Goal: Information Seeking & Learning: Learn about a topic

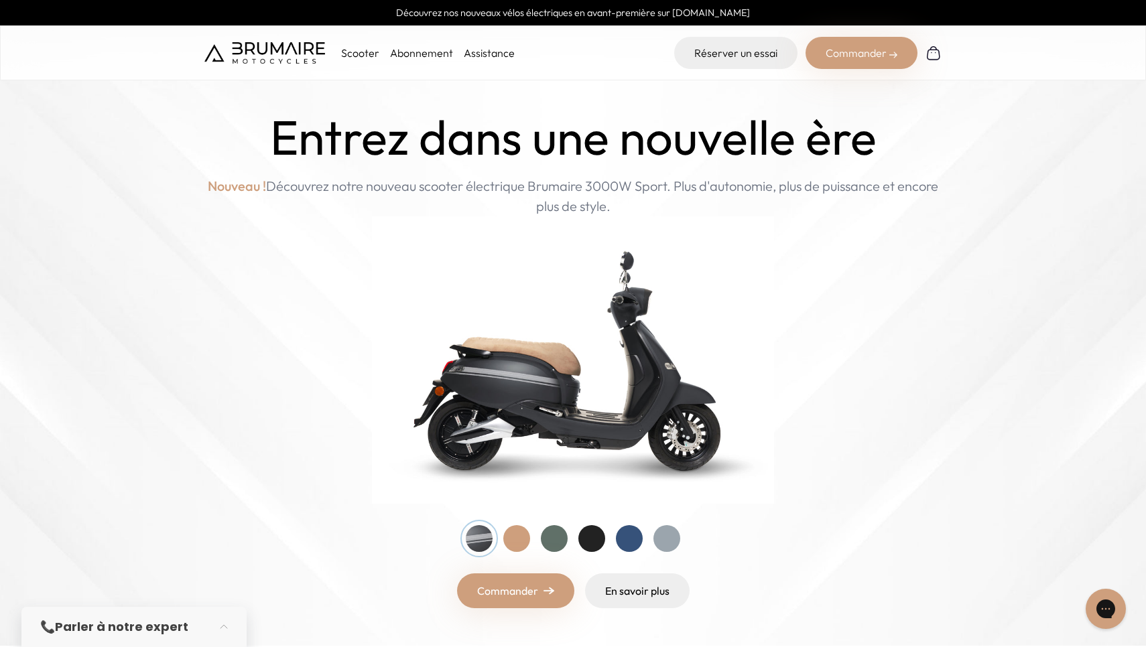
click at [365, 52] on p "Scooter" at bounding box center [360, 53] width 38 height 16
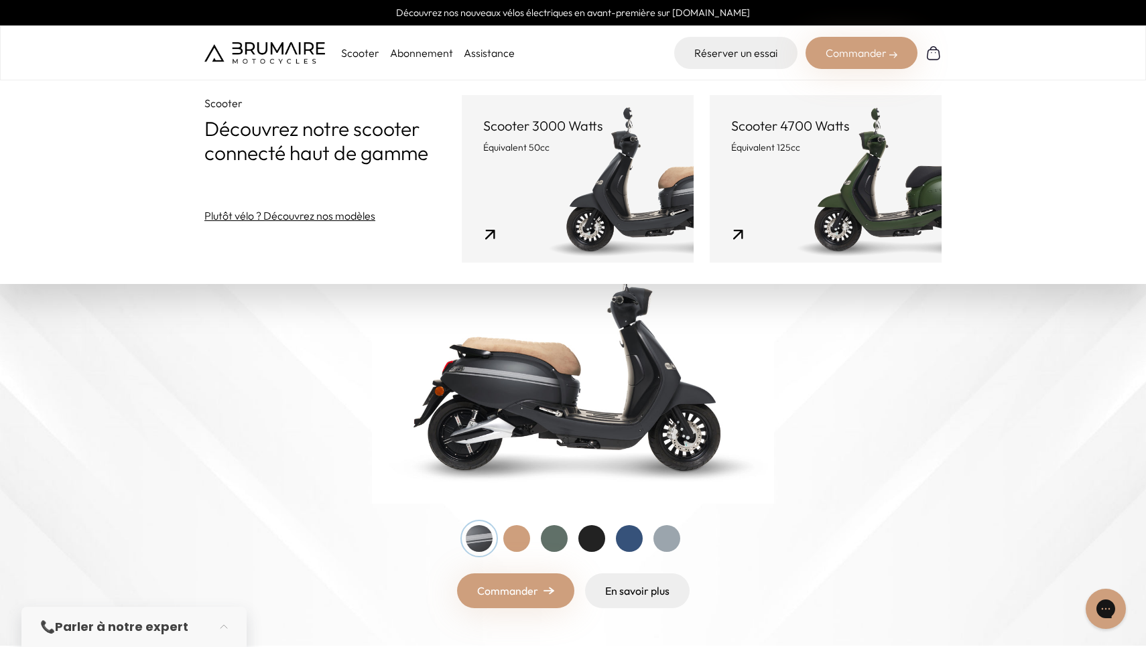
click at [462, 235] on link "Scooter 3000 Watts Équivalent 50cc" at bounding box center [578, 179] width 232 height 168
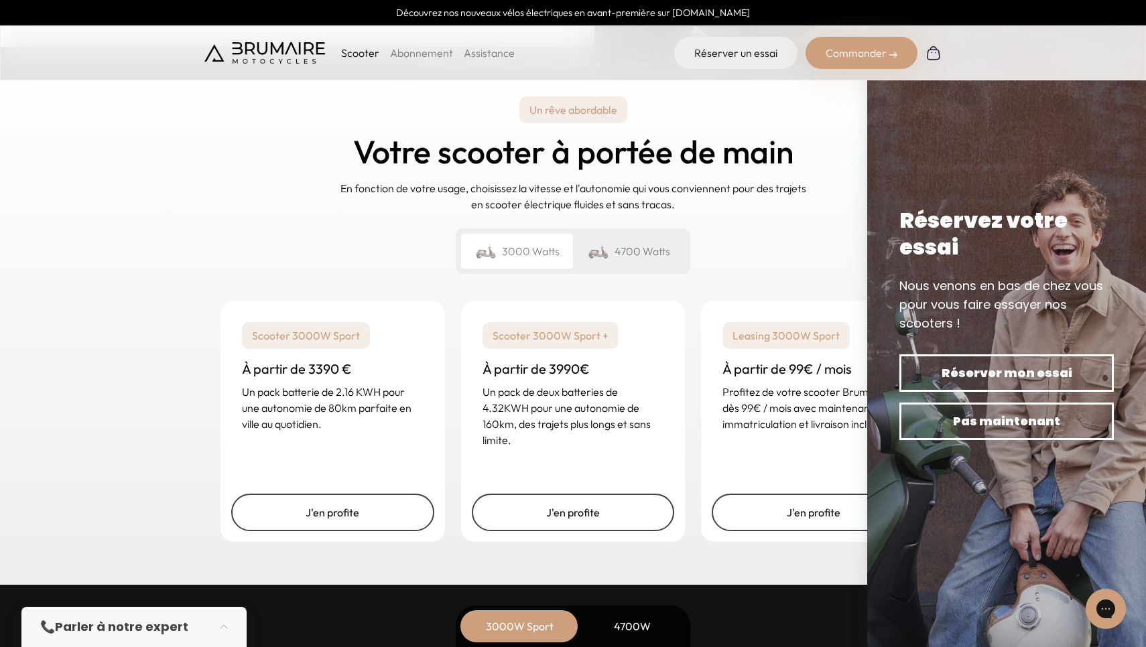
scroll to position [3124, 0]
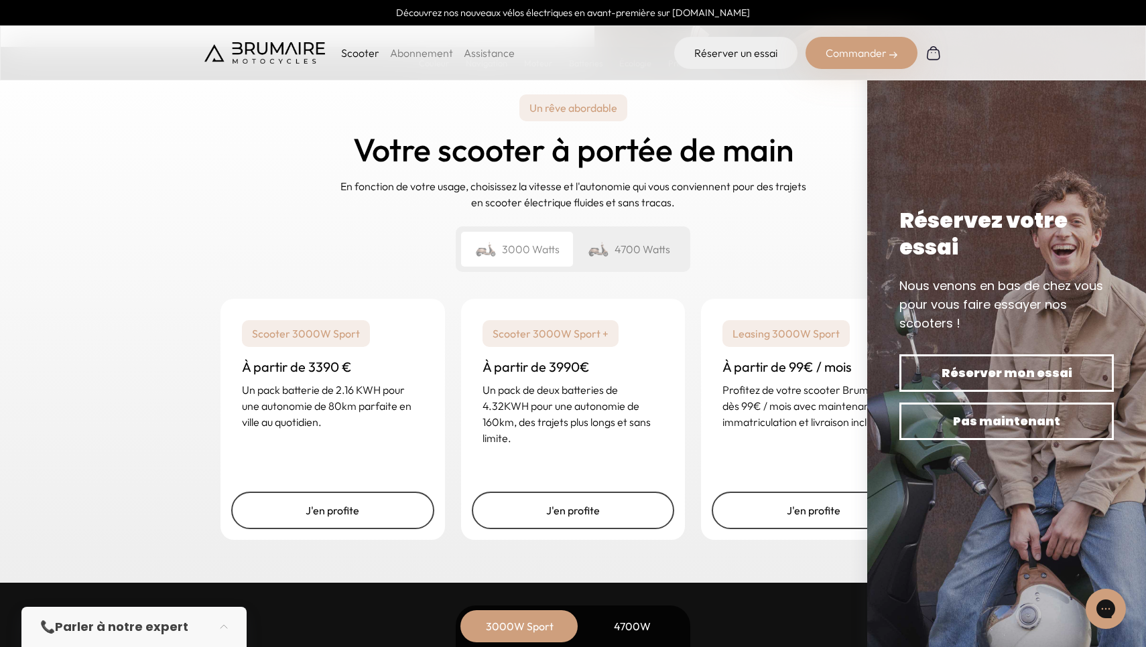
click at [203, 632] on div "📞 Parler à notre expert" at bounding box center [133, 627] width 225 height 40
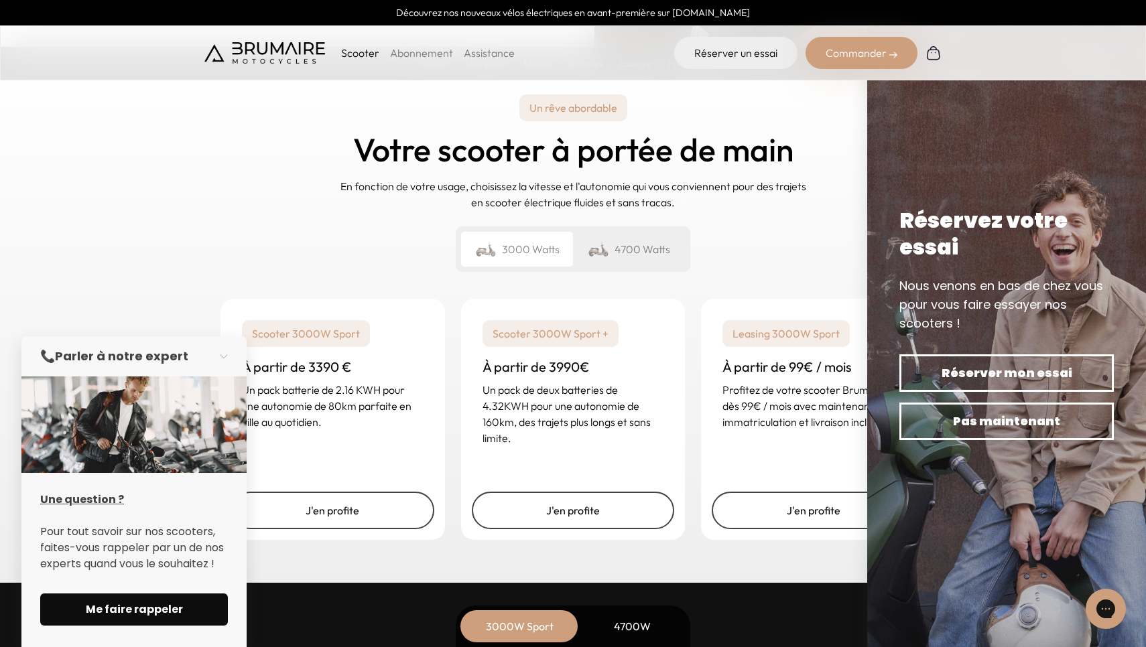
click at [168, 614] on span "Me faire rappeler" at bounding box center [133, 610] width 155 height 16
click at [96, 353] on strong "Parler à notre expert" at bounding box center [121, 356] width 133 height 17
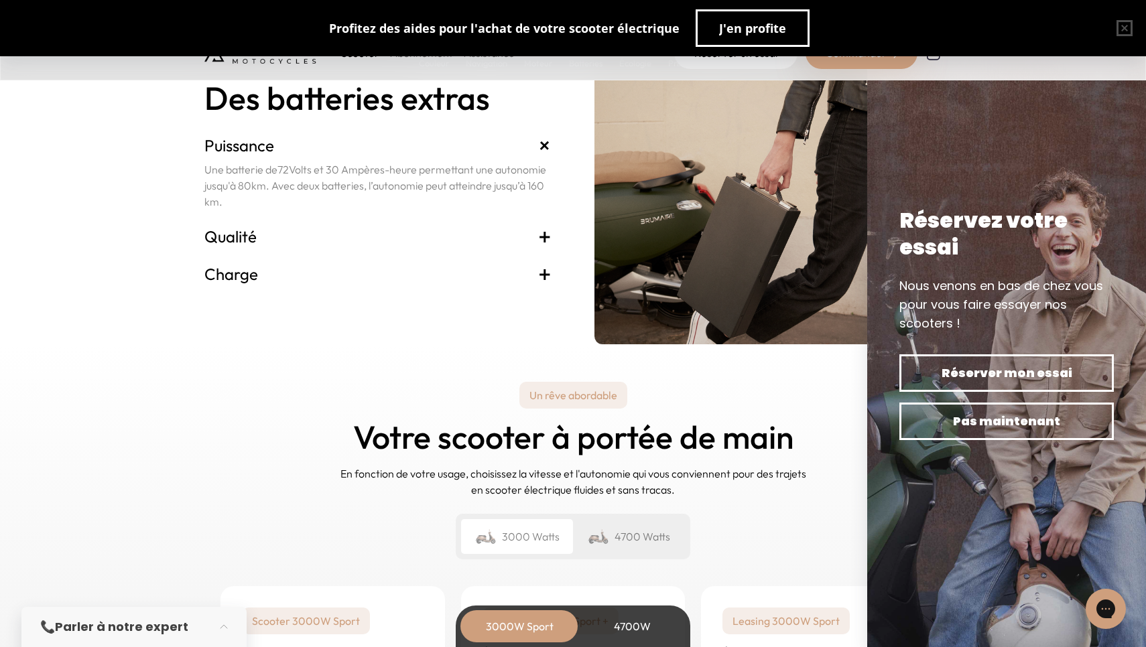
scroll to position [2835, 0]
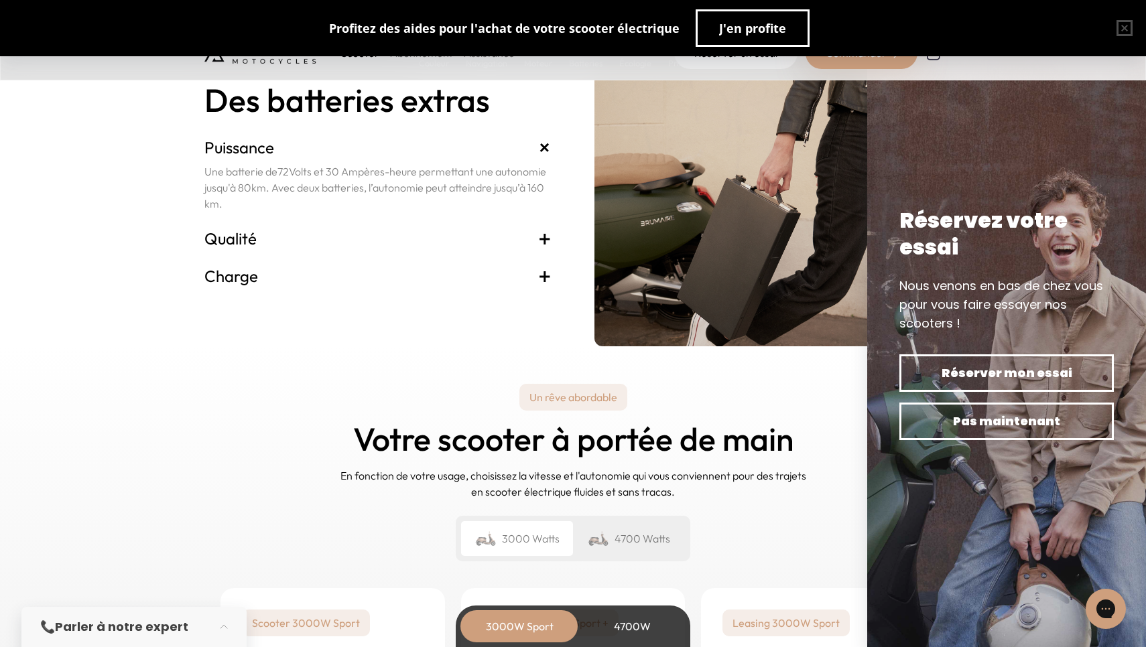
click at [185, 428] on div "Un rêve abordable Votre scooter à portée de main En fonction de votre usage, ch…" at bounding box center [573, 609] width 1146 height 526
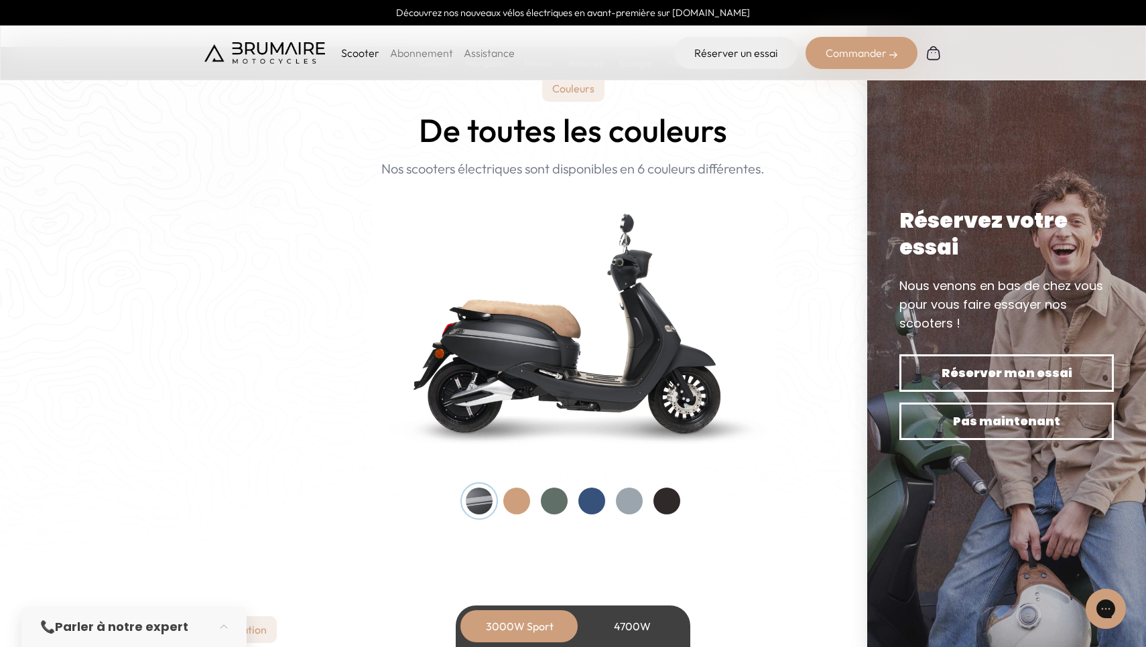
scroll to position [1261, 0]
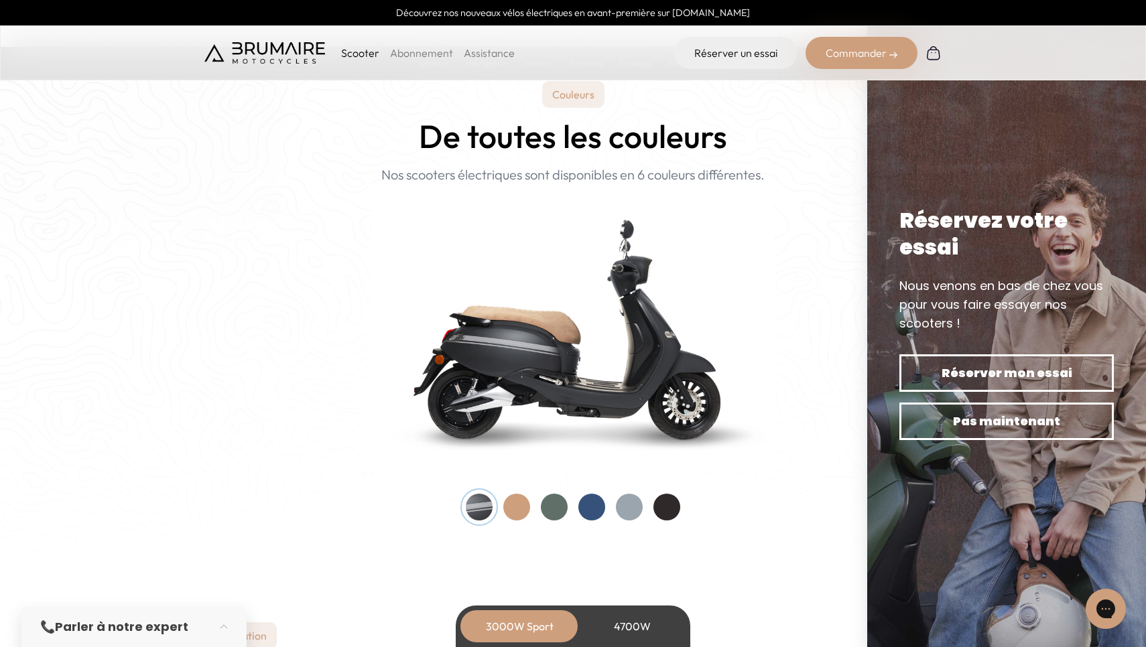
click at [278, 52] on img at bounding box center [264, 52] width 121 height 21
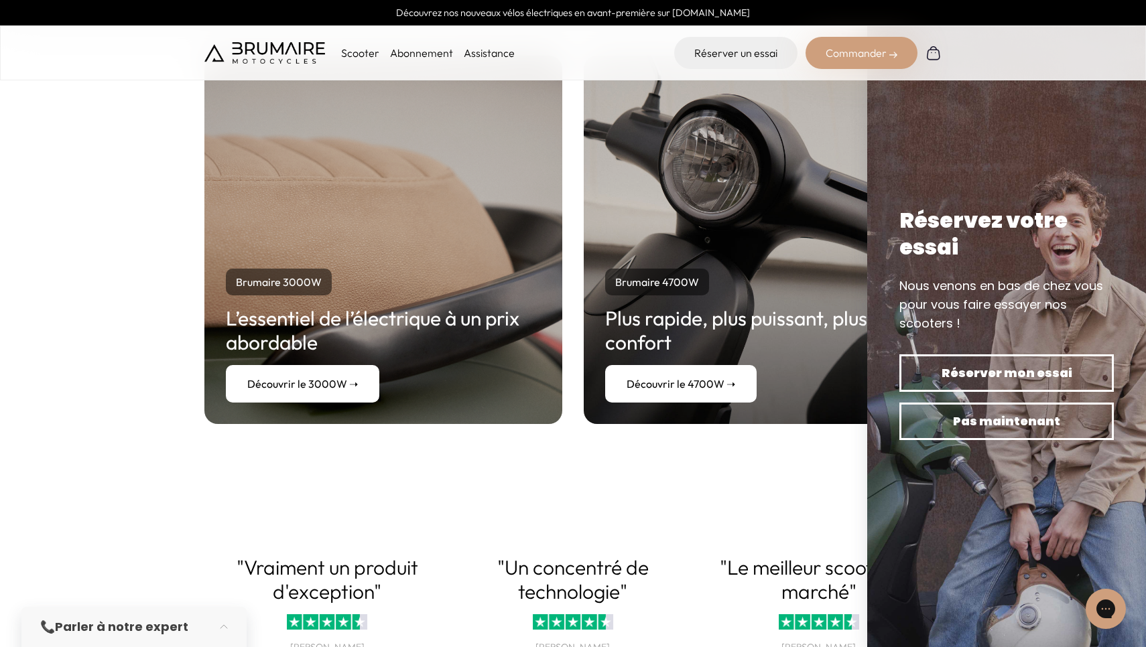
scroll to position [2465, 0]
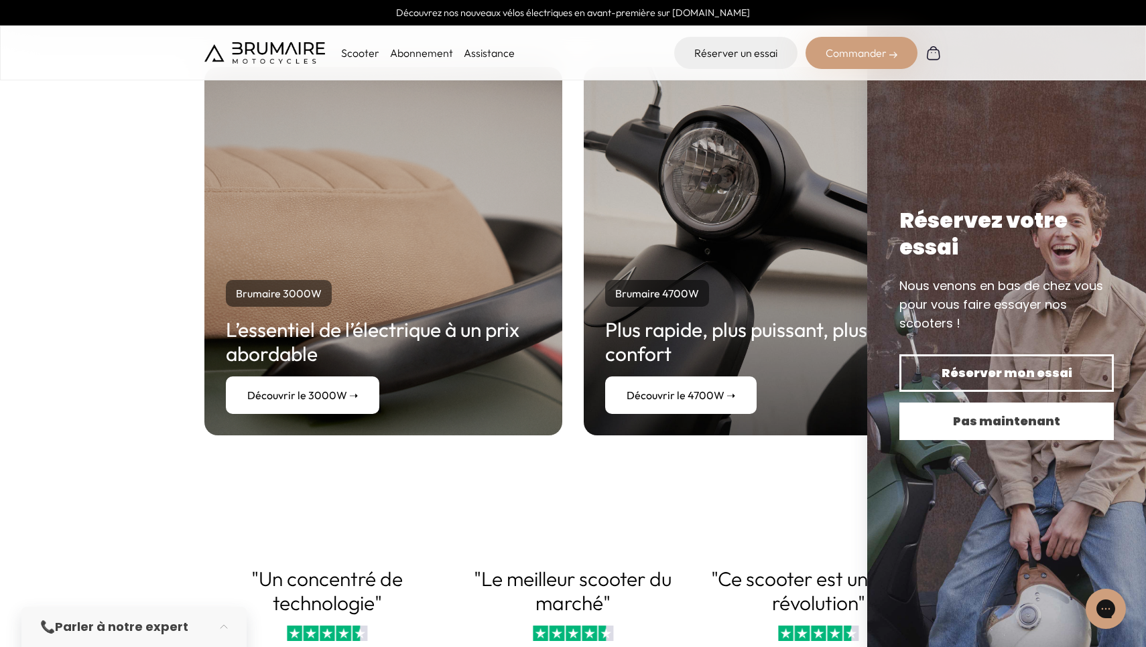
click at [941, 417] on span "Pas maintenant" at bounding box center [1007, 421] width 168 height 19
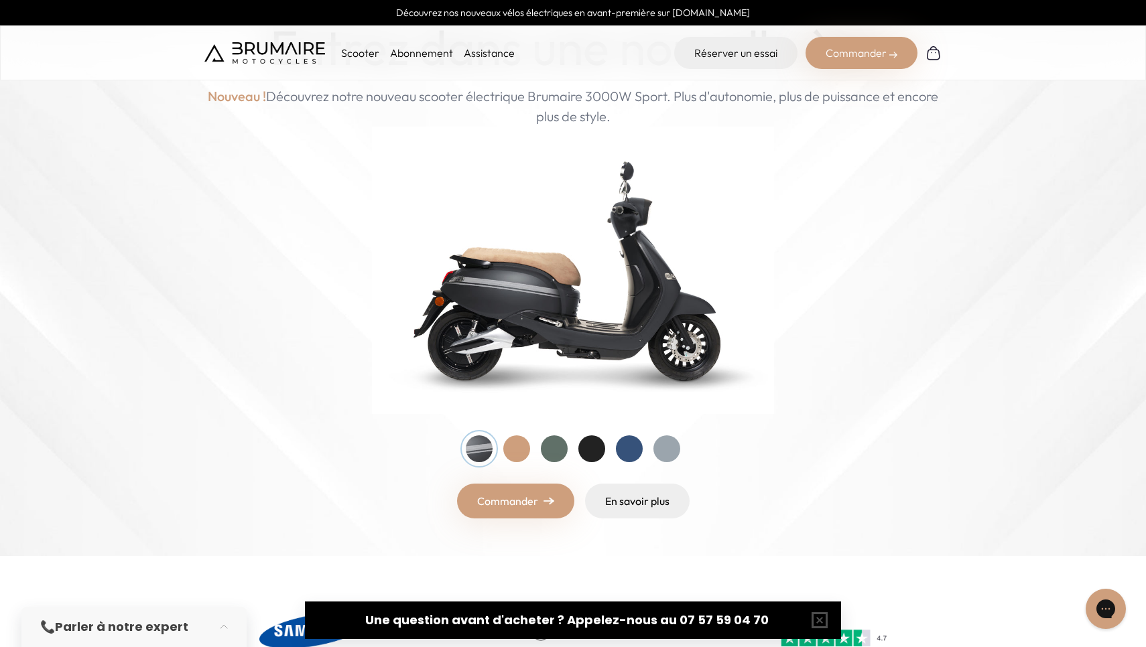
scroll to position [89, 0]
click at [563, 442] on div at bounding box center [554, 449] width 27 height 27
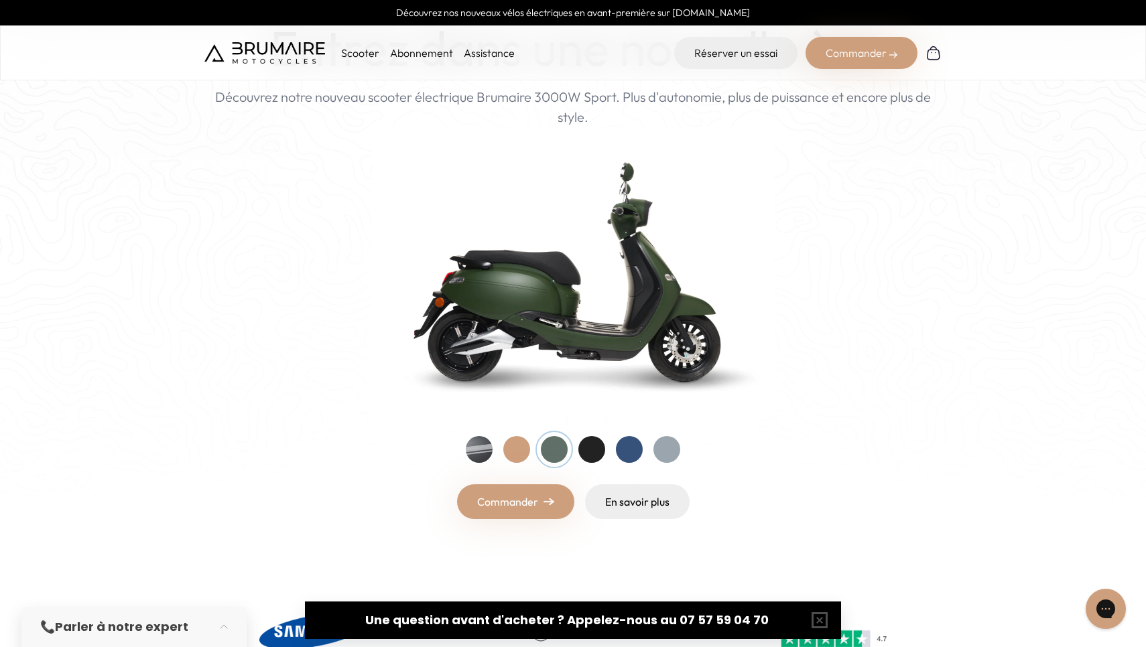
click at [586, 441] on div at bounding box center [591, 449] width 27 height 27
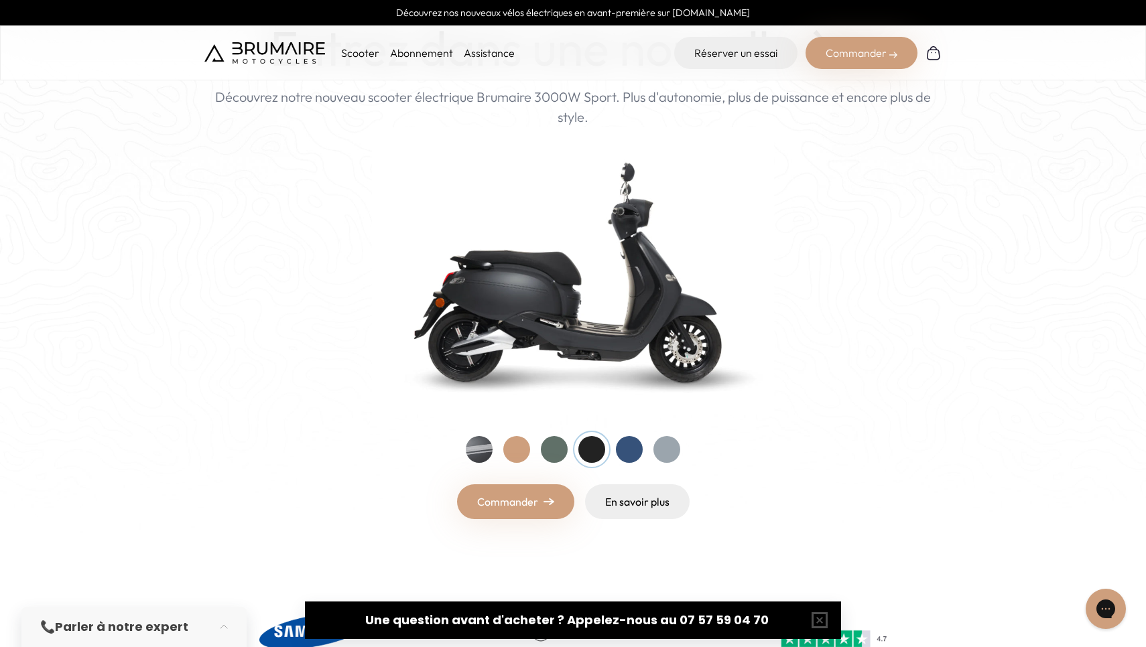
click at [609, 440] on div at bounding box center [573, 449] width 214 height 27
click at [620, 442] on div at bounding box center [629, 449] width 27 height 27
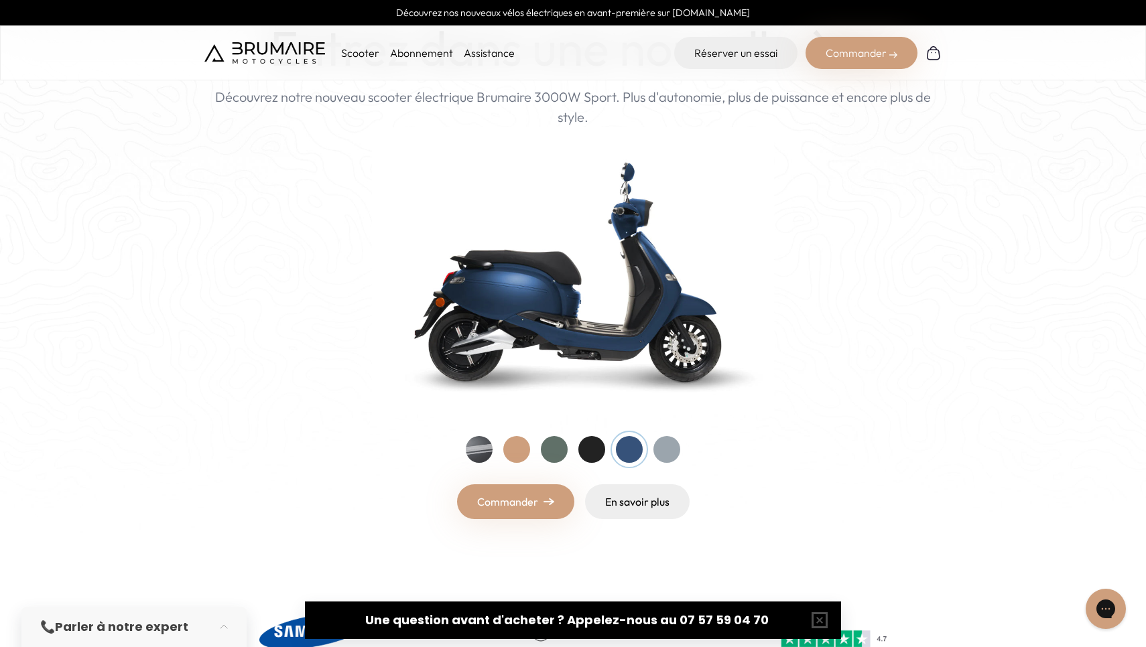
click at [651, 445] on div at bounding box center [573, 449] width 214 height 27
click at [520, 449] on div at bounding box center [516, 449] width 27 height 27
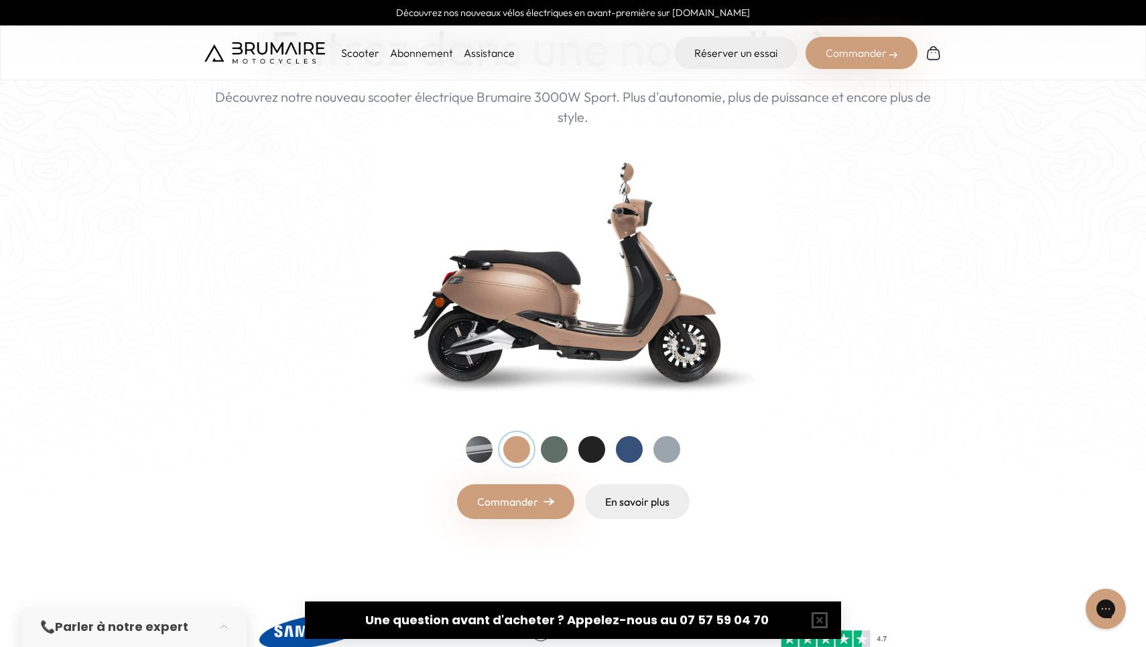
click at [493, 446] on div at bounding box center [573, 449] width 214 height 27
click at [484, 446] on div at bounding box center [479, 449] width 27 height 27
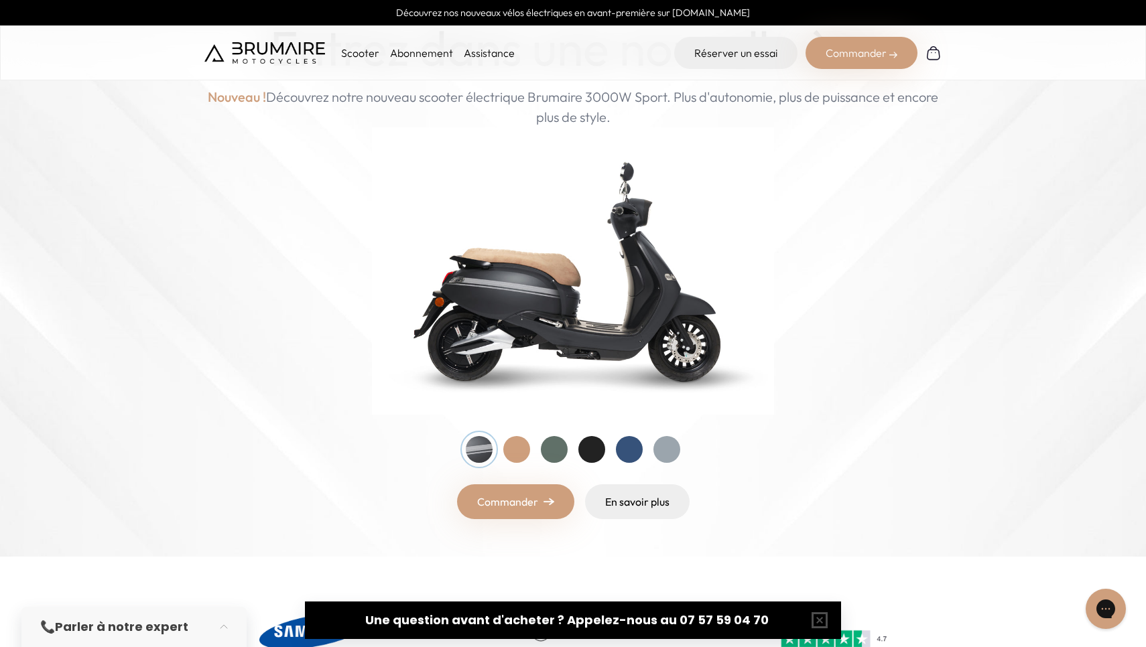
click at [649, 451] on div at bounding box center [573, 449] width 214 height 27
click at [633, 450] on div at bounding box center [629, 449] width 27 height 27
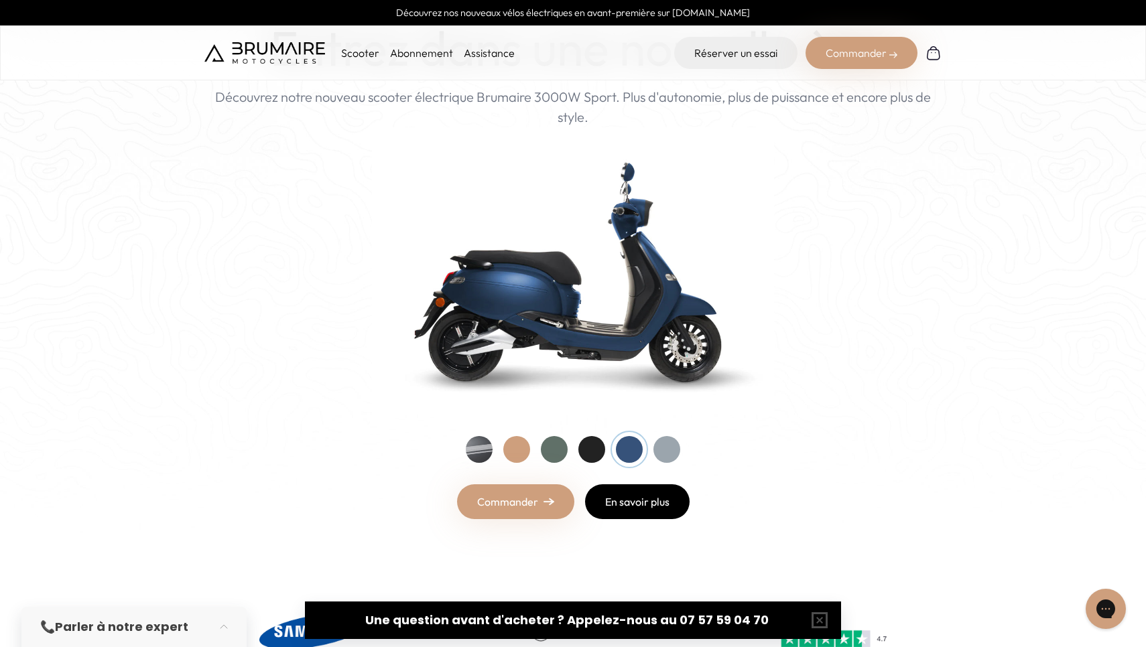
click at [616, 497] on link "En savoir plus" at bounding box center [637, 501] width 105 height 35
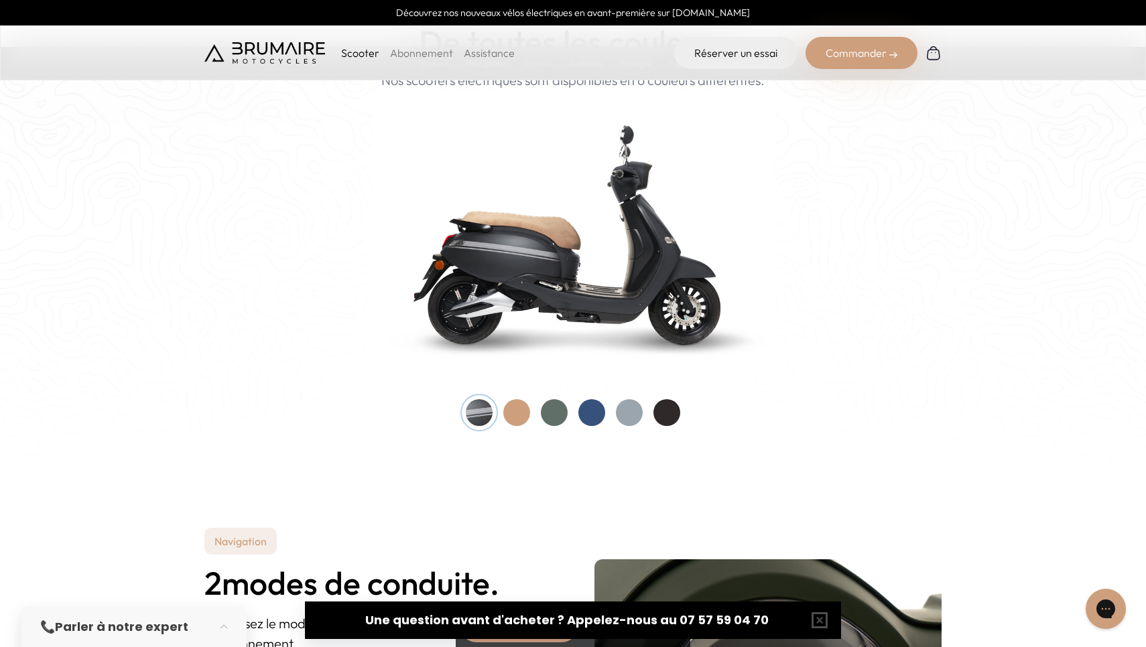
scroll to position [1333, 0]
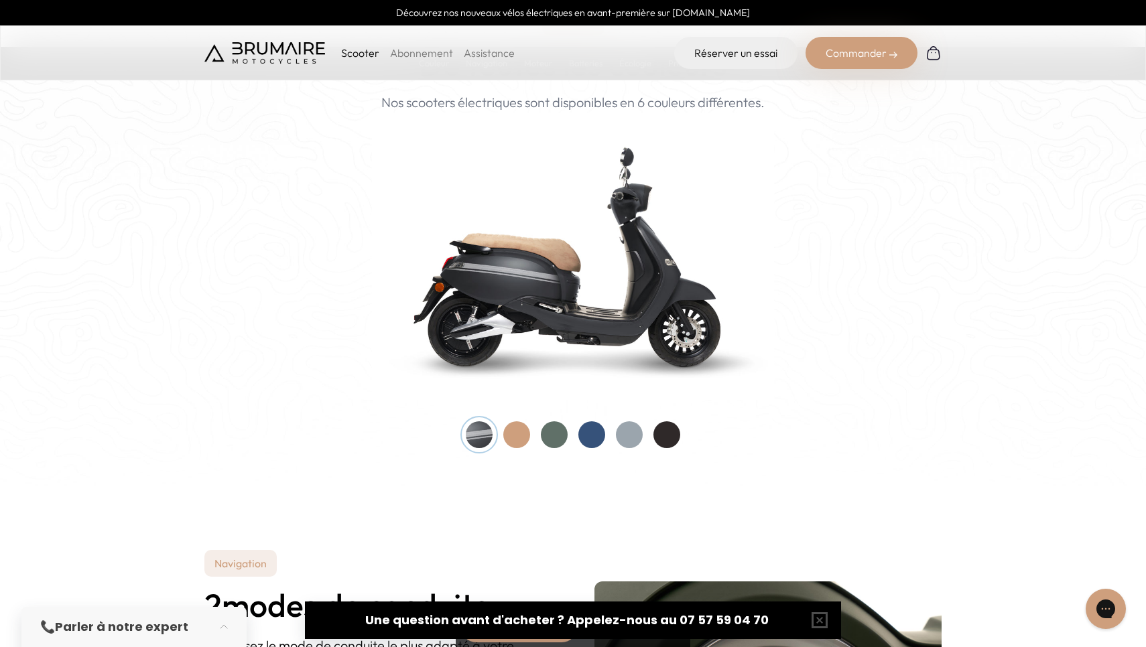
click at [549, 432] on div at bounding box center [554, 434] width 27 height 27
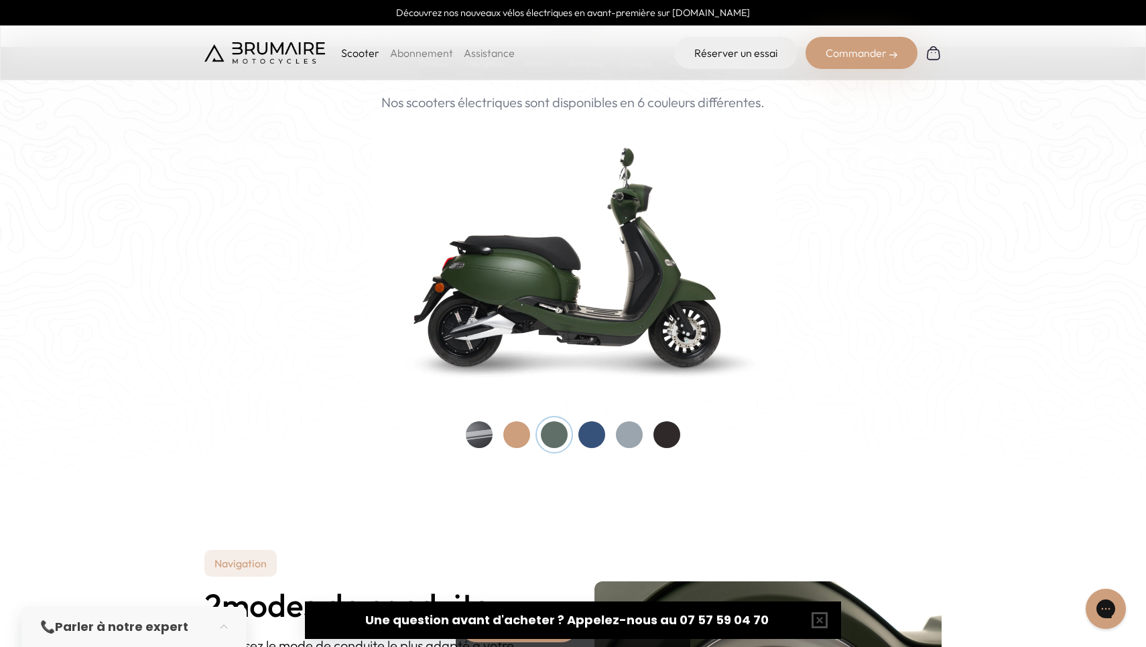
click at [580, 443] on div at bounding box center [573, 434] width 214 height 27
click at [598, 430] on div at bounding box center [591, 434] width 27 height 27
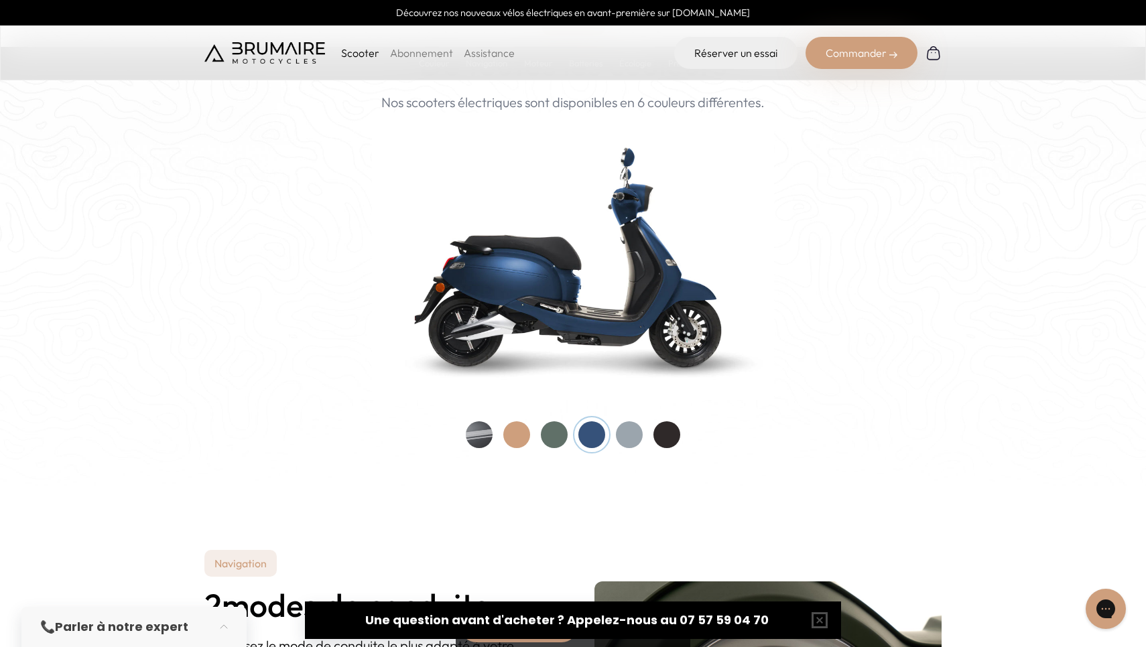
click at [605, 428] on div at bounding box center [591, 434] width 27 height 27
click at [620, 428] on div at bounding box center [629, 434] width 27 height 27
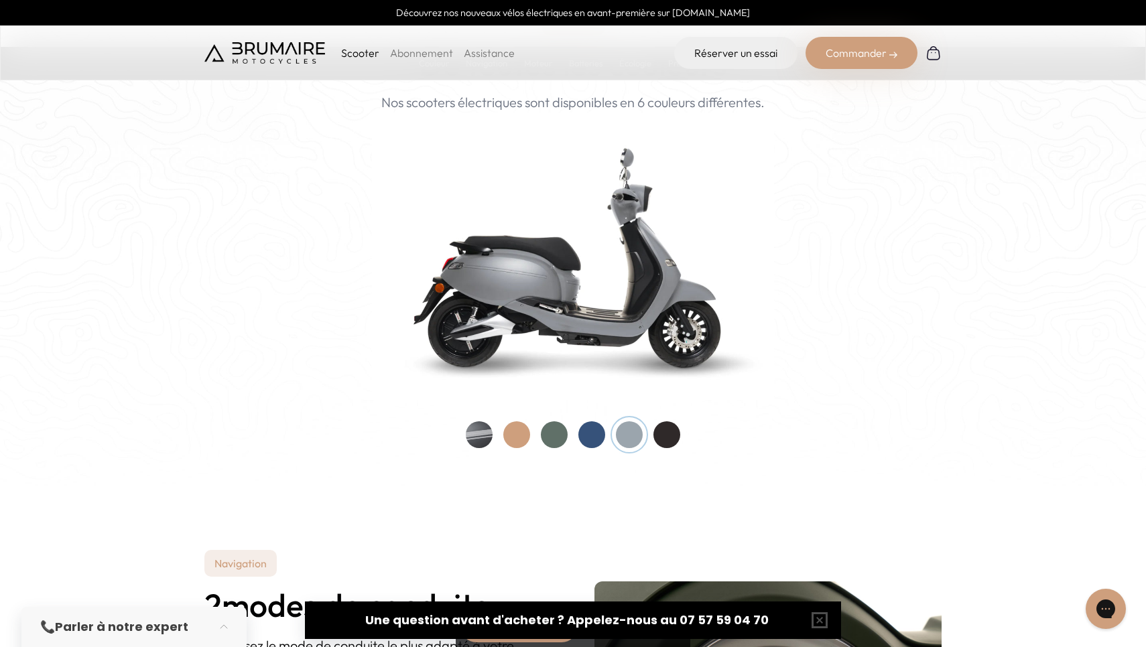
click at [677, 434] on div at bounding box center [666, 434] width 27 height 27
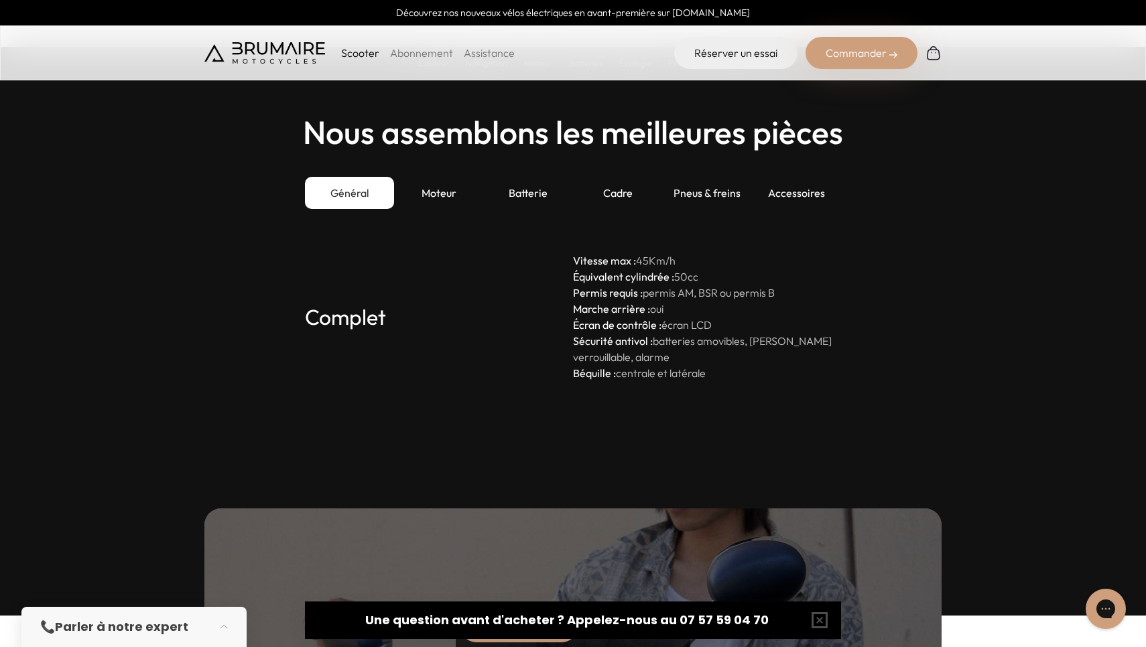
scroll to position [3639, 0]
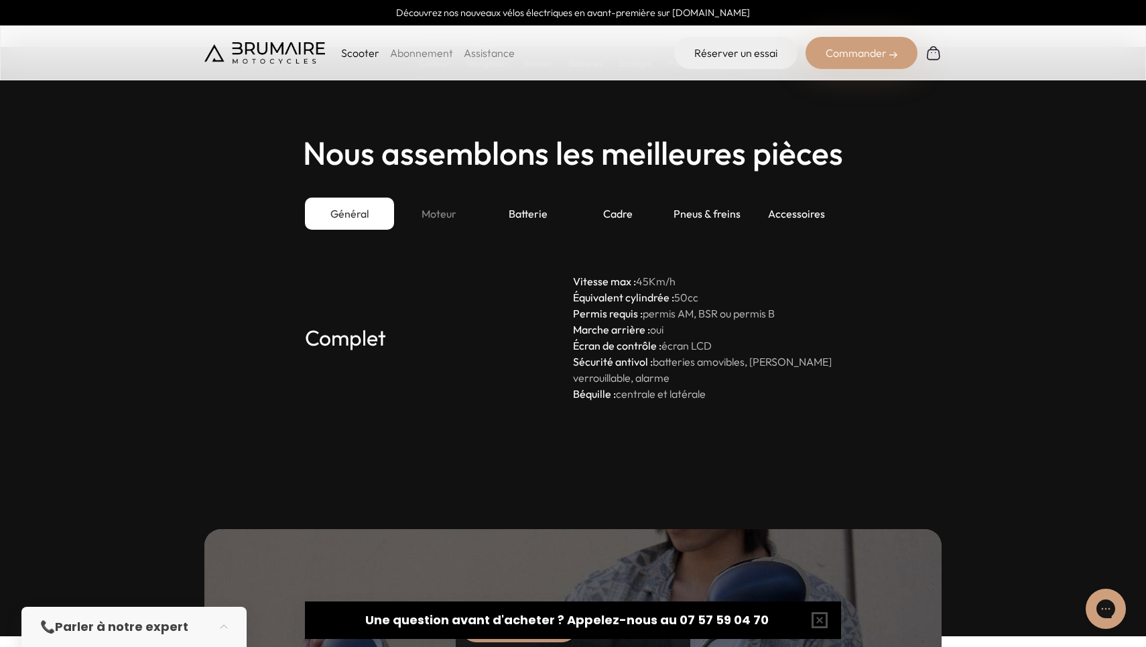
click at [439, 208] on div "Moteur" at bounding box center [438, 214] width 89 height 32
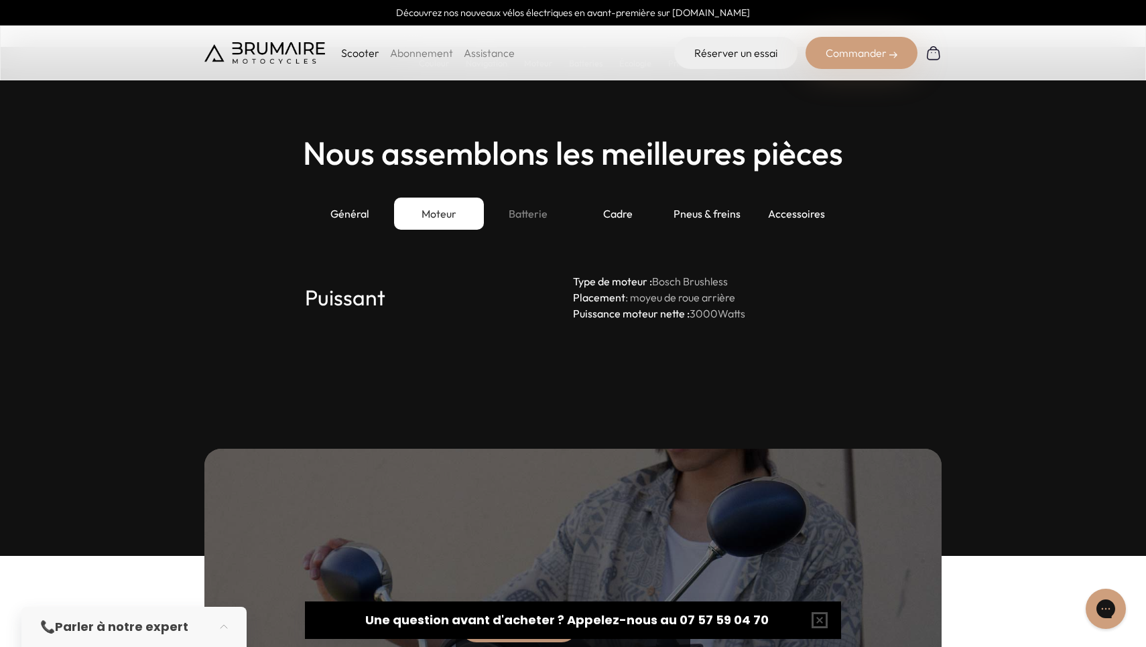
click at [496, 205] on div "Batterie" at bounding box center [528, 214] width 89 height 32
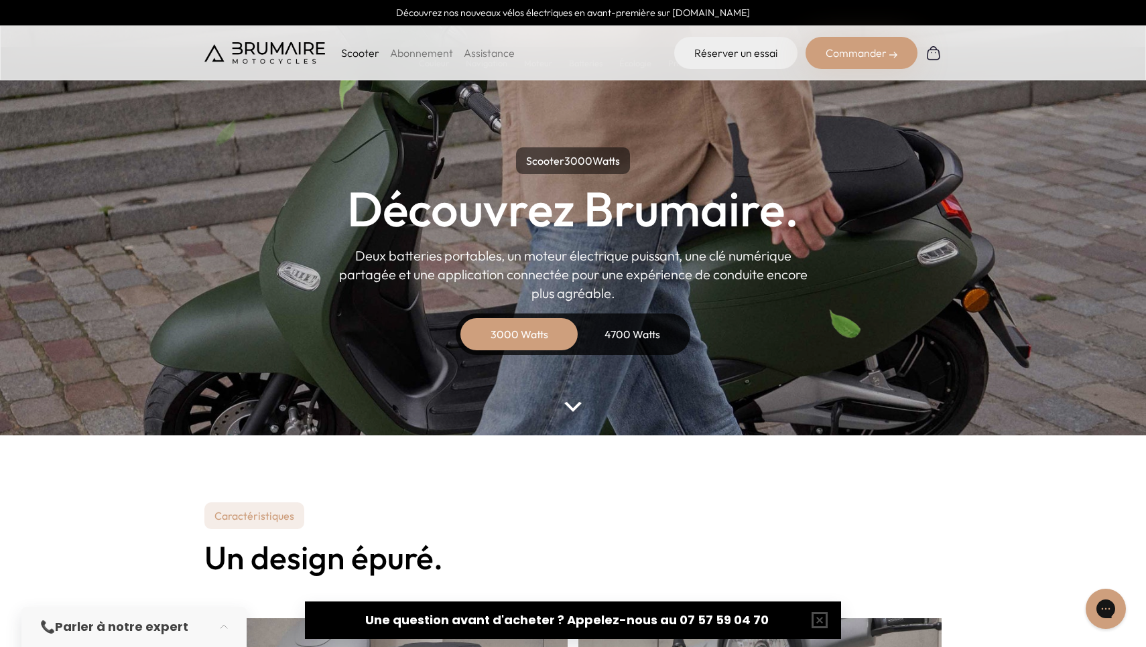
scroll to position [0, 0]
click at [428, 54] on link "Abonnement" at bounding box center [421, 52] width 63 height 13
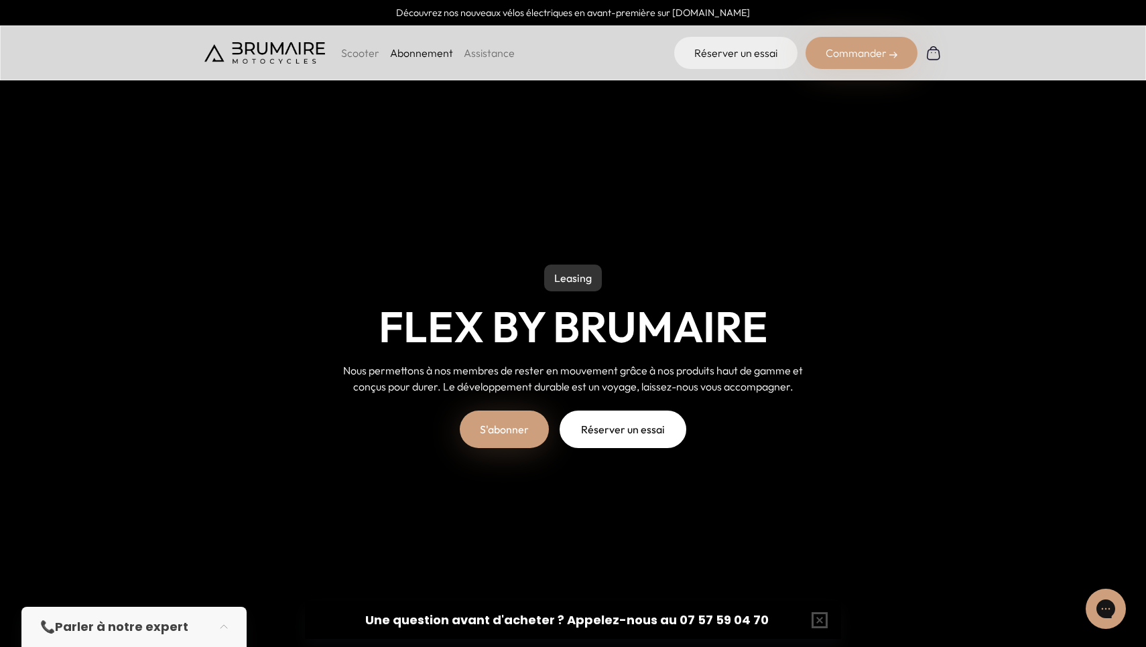
click at [480, 50] on link "Assistance" at bounding box center [489, 52] width 51 height 13
click at [354, 65] on div "Scooter Abonnement Assistance" at bounding box center [359, 53] width 310 height 32
click at [489, 45] on li "Assistance" at bounding box center [489, 53] width 51 height 16
click at [489, 52] on link "Assistance" at bounding box center [489, 52] width 51 height 13
click at [352, 53] on p "Scooter" at bounding box center [360, 53] width 38 height 16
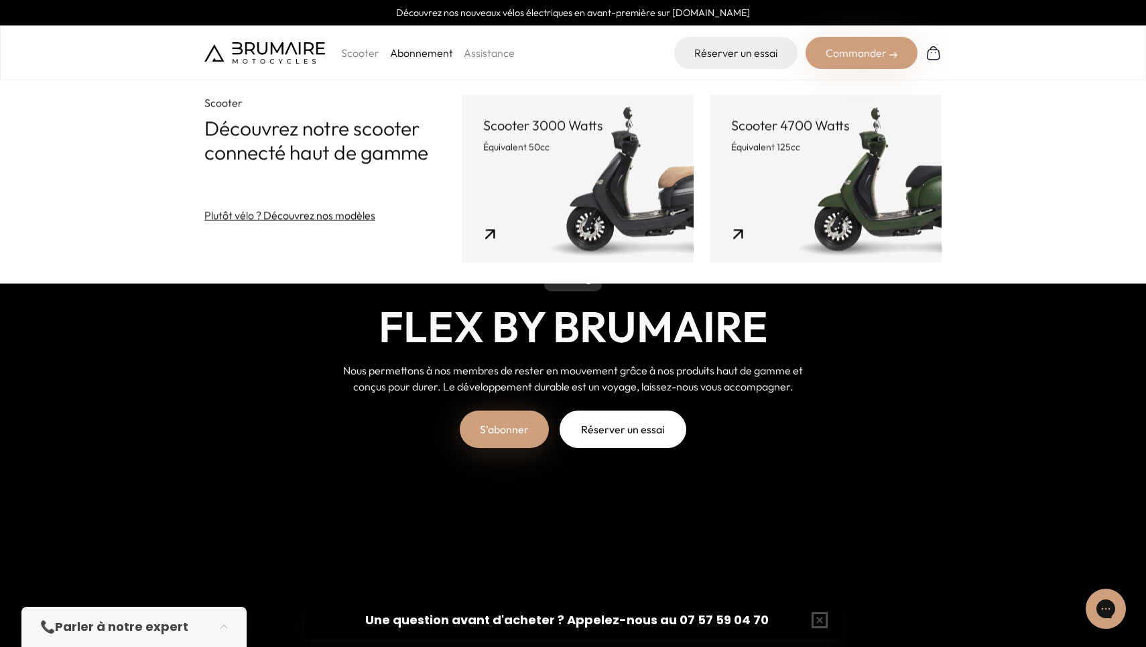
click at [415, 57] on link "Abonnement" at bounding box center [421, 52] width 63 height 13
